Goal: Task Accomplishment & Management: Use online tool/utility

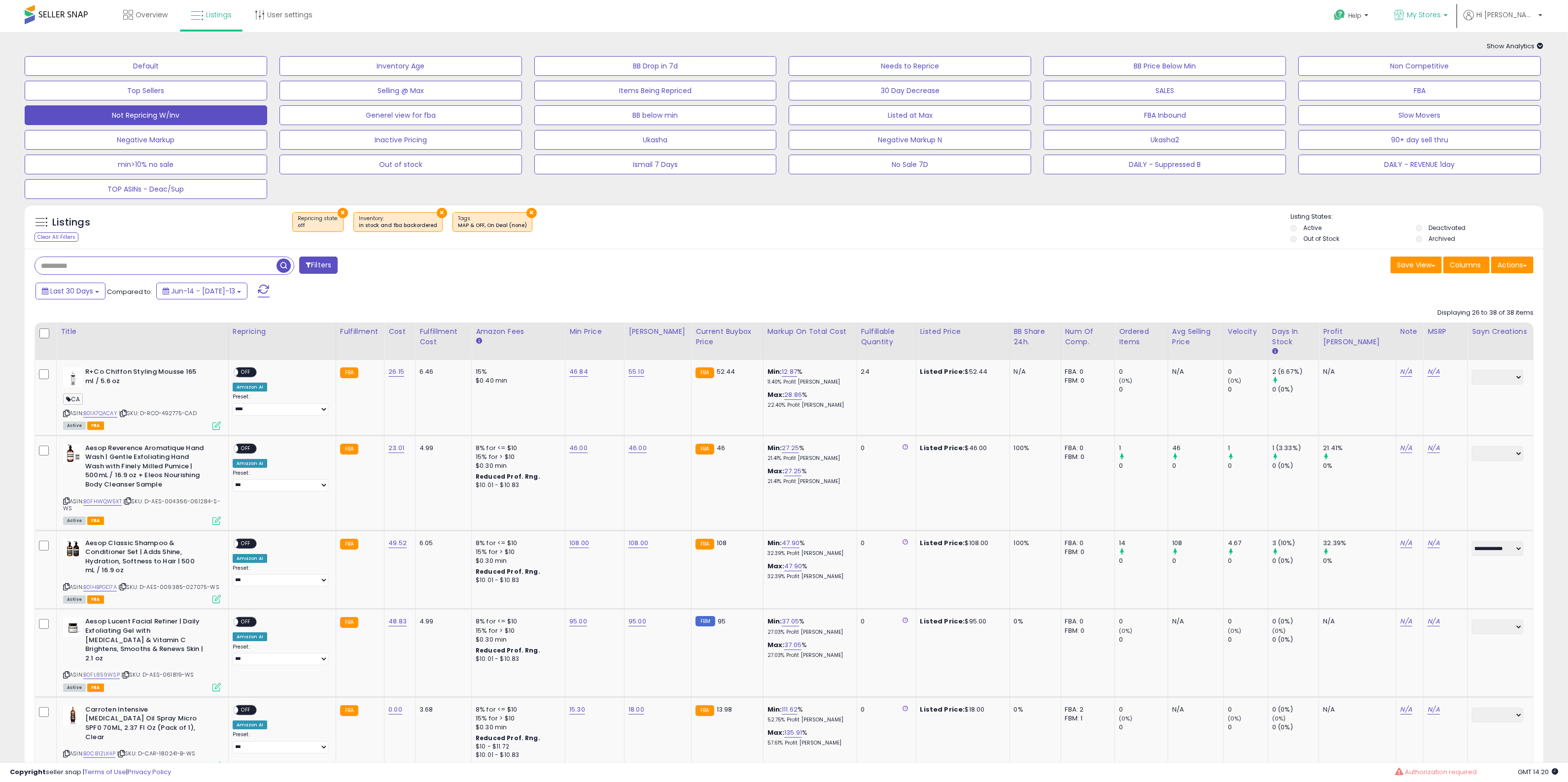
click at [1404, 15] on icon at bounding box center [1399, 15] width 10 height 10
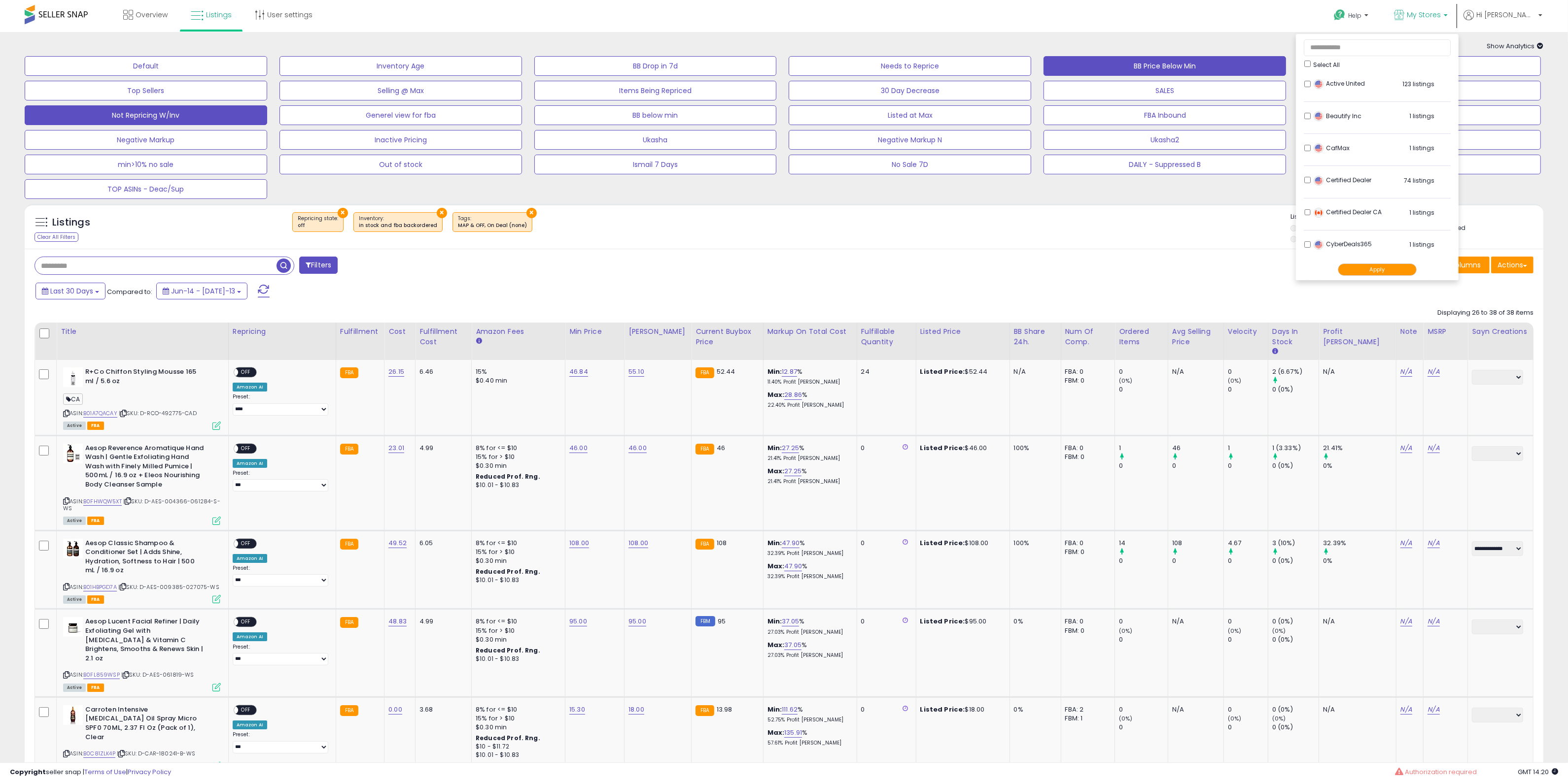
click at [267, 62] on button "BB Price Below Min" at bounding box center [146, 66] width 242 height 20
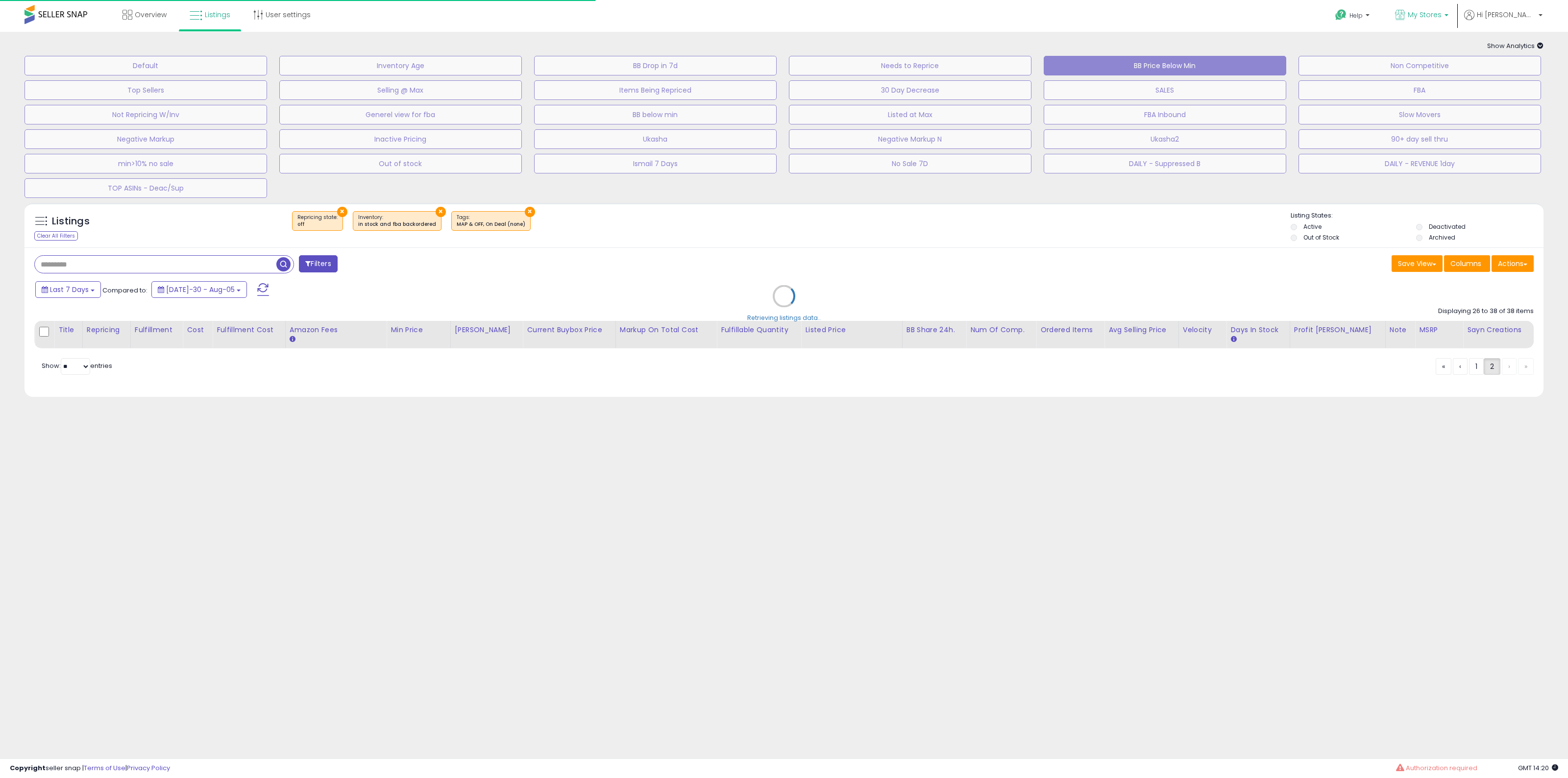
click at [1449, 16] on b at bounding box center [1446, 17] width 4 height 7
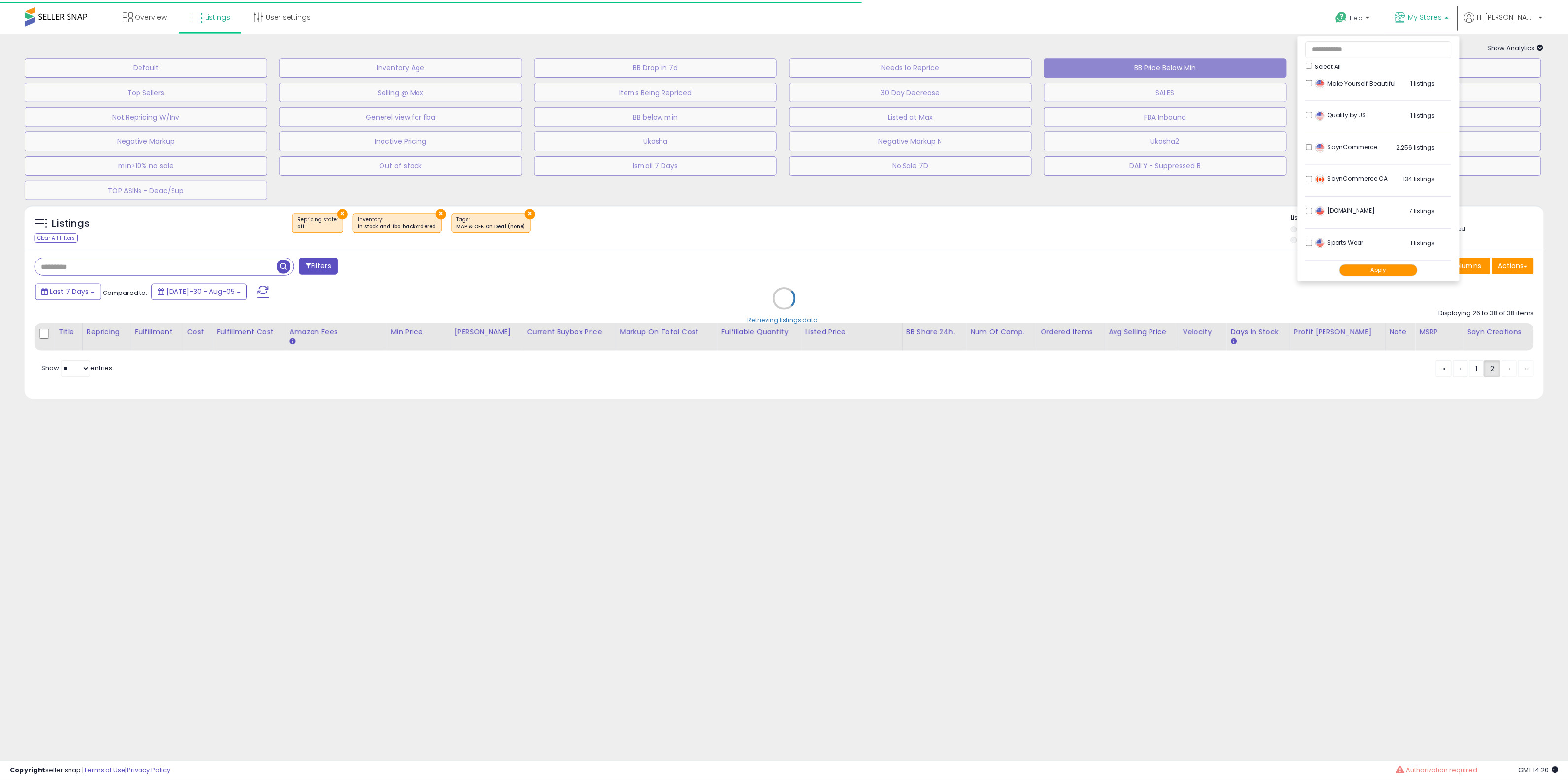
scroll to position [329, 0]
click at [1351, 203] on li "[DOMAIN_NAME] 7 listings" at bounding box center [1387, 213] width 147 height 31
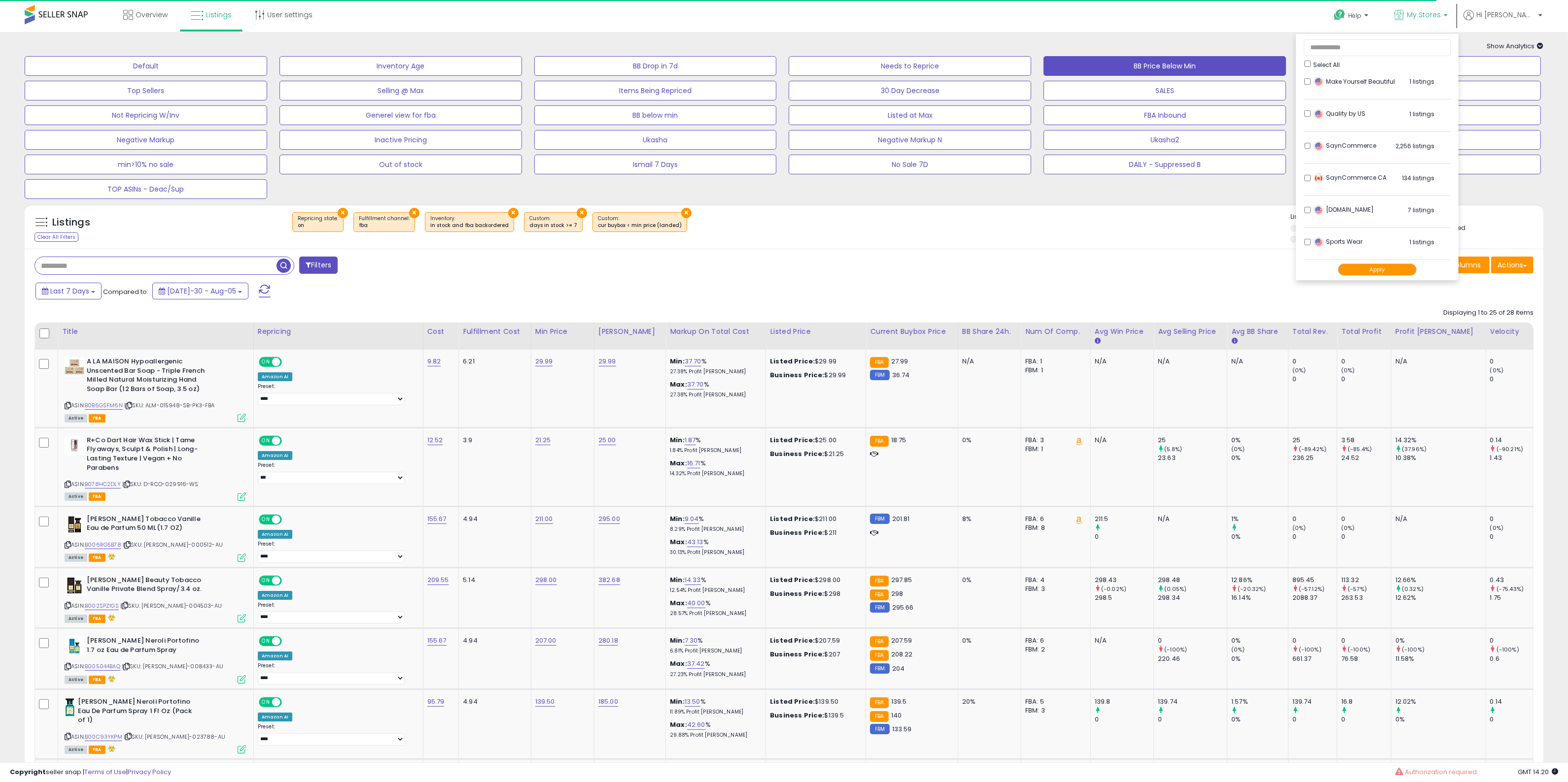
click at [1398, 269] on button "Apply" at bounding box center [1377, 270] width 79 height 12
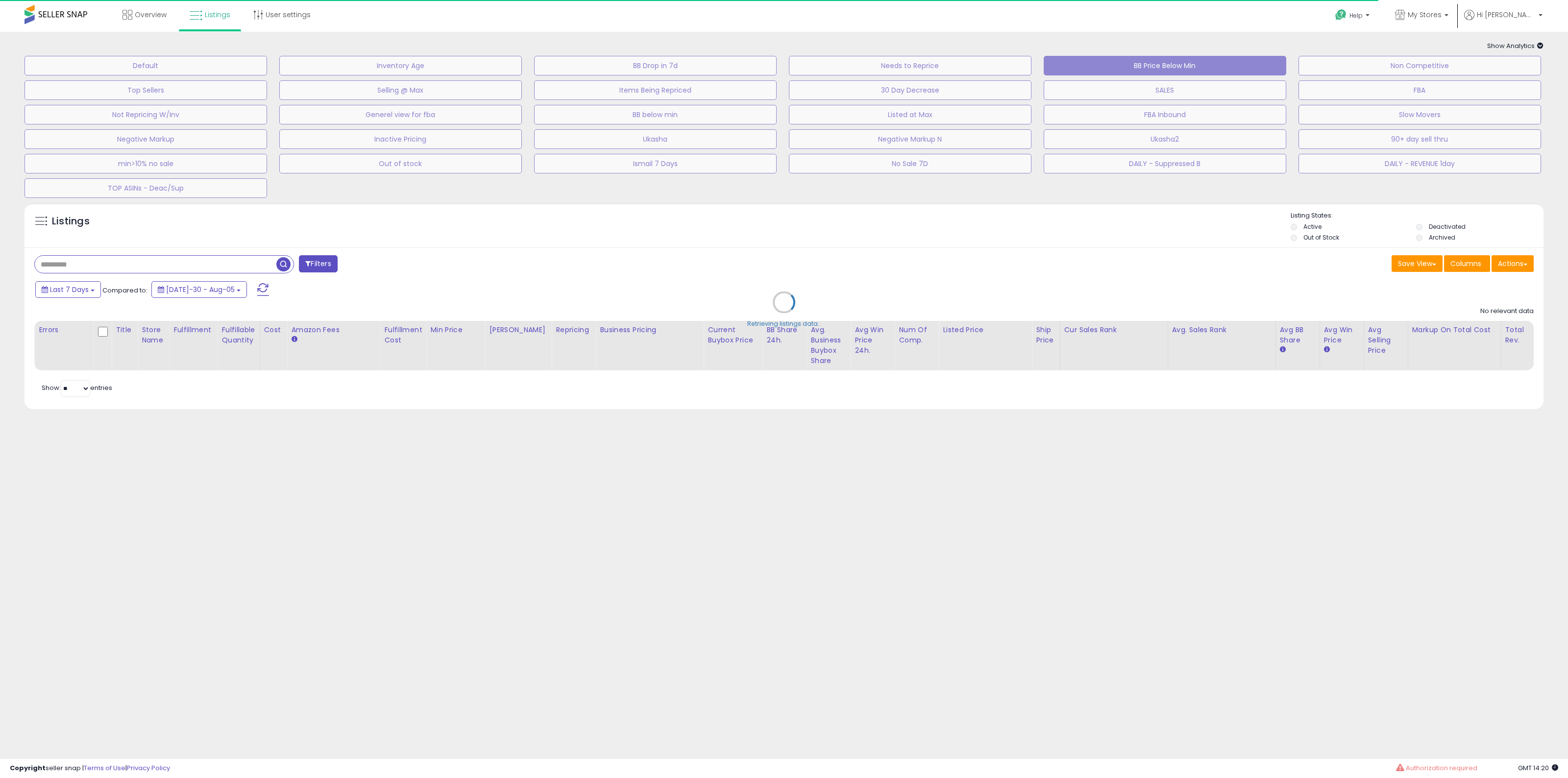
click at [1147, 240] on div "Retrieving listings data.." at bounding box center [784, 309] width 1534 height 223
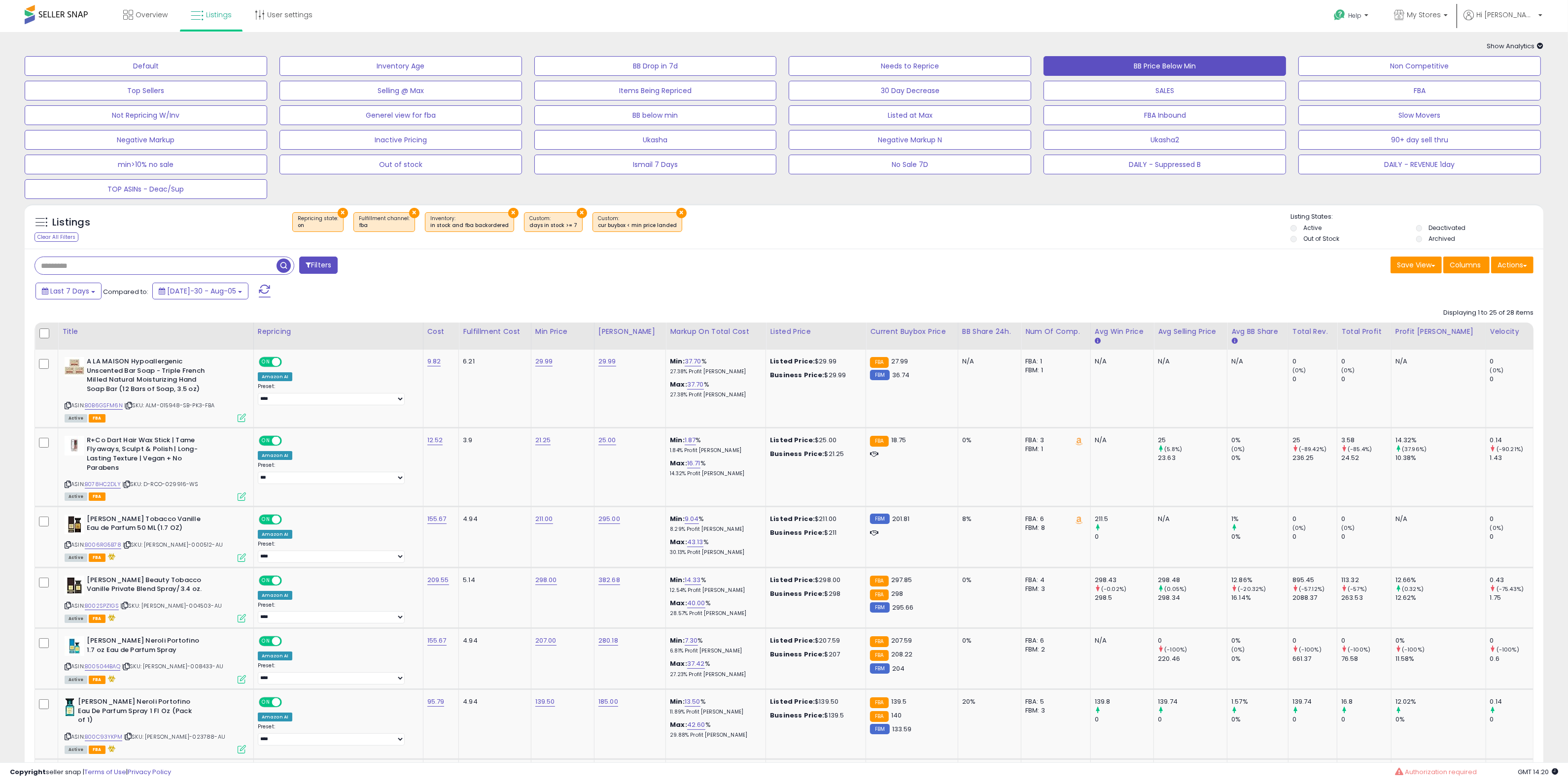
click at [945, 264] on div "Save View Save As New View Update Current View Columns Actions Import Export Vi…" at bounding box center [1163, 266] width 757 height 19
drag, startPoint x: 1195, startPoint y: 287, endPoint x: 1199, endPoint y: 298, distance: 11.7
click at [1195, 287] on div "Last 7 Days Compared to: Jul-30 - Aug-05" at bounding box center [782, 292] width 1514 height 22
